Goal: Feedback & Contribution: Submit feedback/report problem

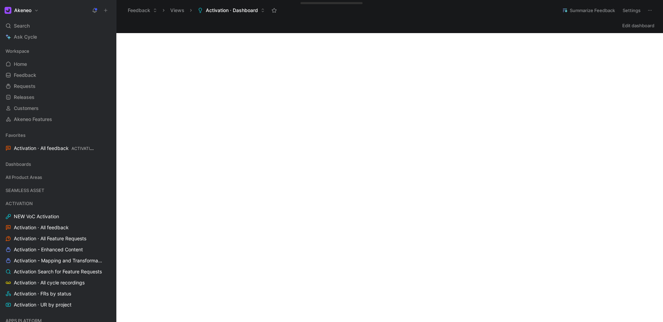
click at [106, 12] on icon at bounding box center [105, 10] width 5 height 5
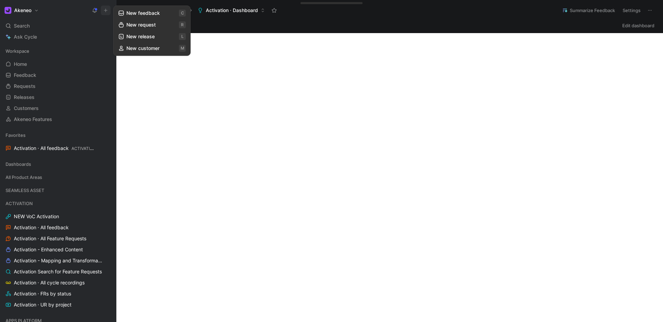
click at [156, 14] on button "New feedback c" at bounding box center [152, 13] width 74 height 12
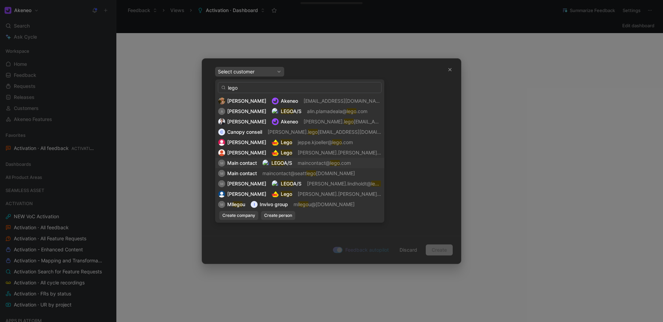
type input "lego"
click at [239, 164] on span "Main contact" at bounding box center [242, 163] width 30 height 6
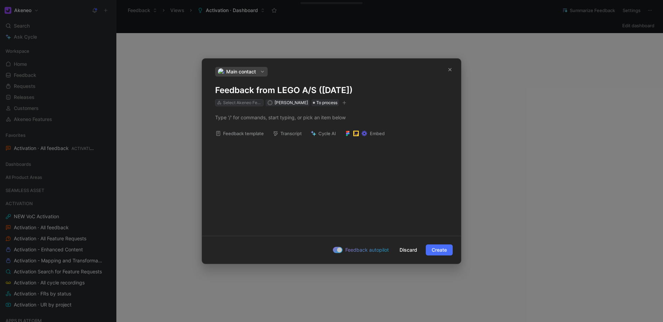
click at [240, 101] on div "Select Akeneo Features" at bounding box center [242, 102] width 39 height 7
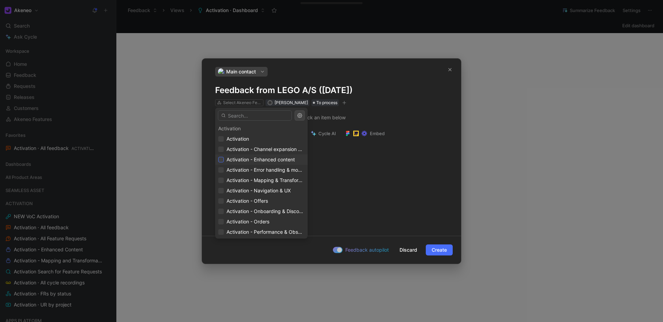
click at [221, 159] on icon at bounding box center [221, 160] width 4 height 4
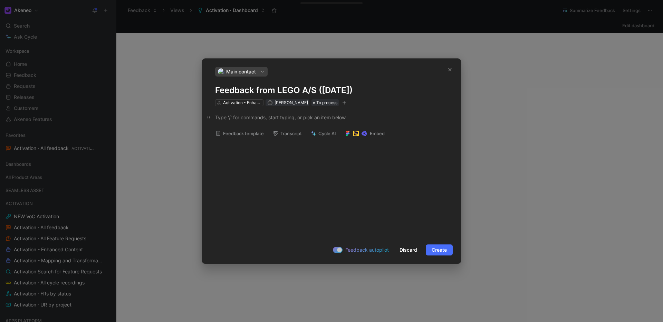
click at [274, 116] on div at bounding box center [331, 117] width 233 height 7
click at [284, 85] on h1 "Feedback from LEGO A/S (Aug 28, 2025)" at bounding box center [331, 90] width 233 height 11
drag, startPoint x: 379, startPoint y: 89, endPoint x: 213, endPoint y: 89, distance: 165.7
click at [213, 89] on div "Main contact Feedback from LEGO A/S (Aug 28, 2025) Activation - Enhanced conten…" at bounding box center [331, 86] width 259 height 39
click at [236, 121] on p at bounding box center [331, 117] width 259 height 11
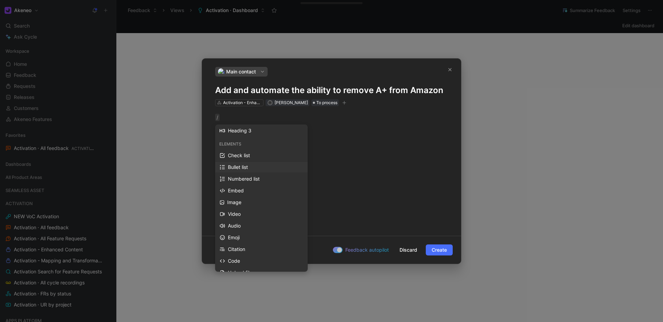
scroll to position [37, 0]
click at [245, 246] on div "Citation" at bounding box center [265, 248] width 75 height 8
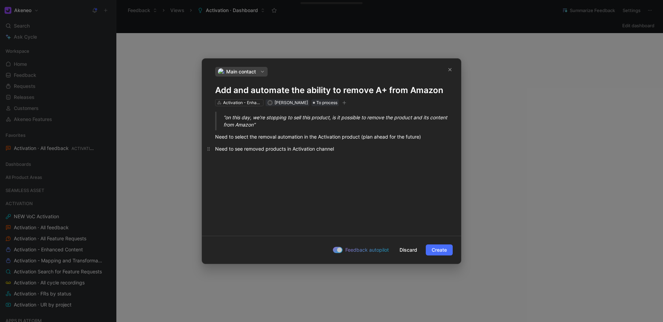
click at [294, 148] on div "Need to see removed products in Activation channel" at bounding box center [331, 148] width 233 height 7
click at [293, 148] on div "Need to see removed products in Activation channel" at bounding box center [331, 148] width 233 height 7
click at [293, 150] on div "Need to see removed products in Activation channel" at bounding box center [331, 148] width 233 height 7
click at [436, 253] on span "Create" at bounding box center [438, 250] width 15 height 8
